Goal: Task Accomplishment & Management: Use online tool/utility

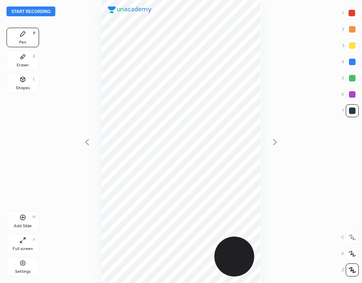
scroll to position [283, 232]
click at [38, 10] on button "Start recording" at bounding box center [31, 12] width 49 height 10
click at [28, 220] on div "Add Slide H" at bounding box center [23, 221] width 33 height 20
click at [351, 12] on div at bounding box center [352, 13] width 7 height 7
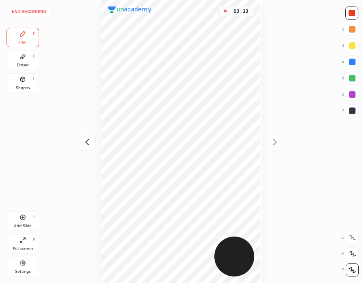
click at [354, 63] on div at bounding box center [352, 62] width 7 height 7
click at [357, 18] on div at bounding box center [352, 13] width 13 height 13
click at [21, 55] on icon at bounding box center [23, 56] width 7 height 7
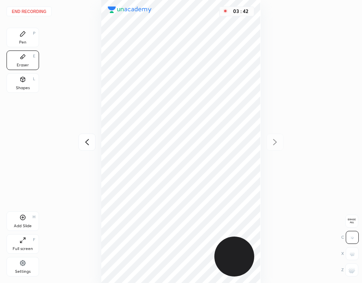
click at [38, 11] on button "End recording" at bounding box center [29, 12] width 45 height 10
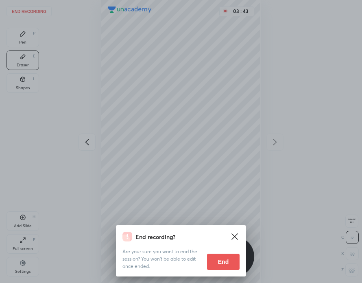
click at [225, 261] on button "End" at bounding box center [223, 262] width 33 height 16
